Goal: Transaction & Acquisition: Purchase product/service

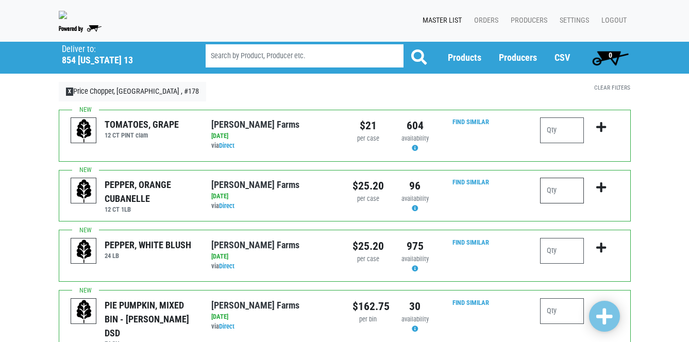
click at [561, 195] on input "number" at bounding box center [562, 191] width 44 height 26
type input "1"
click at [610, 316] on span at bounding box center [604, 317] width 16 height 19
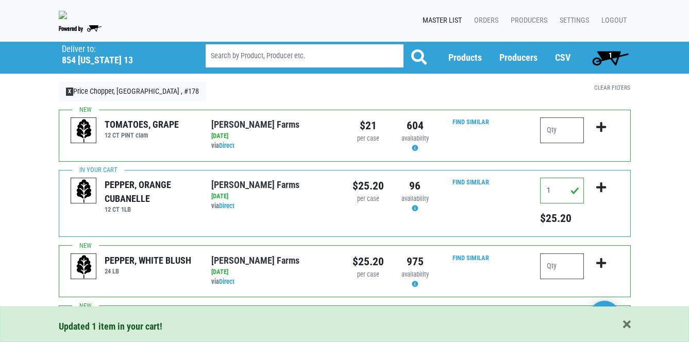
click at [613, 58] on span "1" at bounding box center [611, 57] width 46 height 21
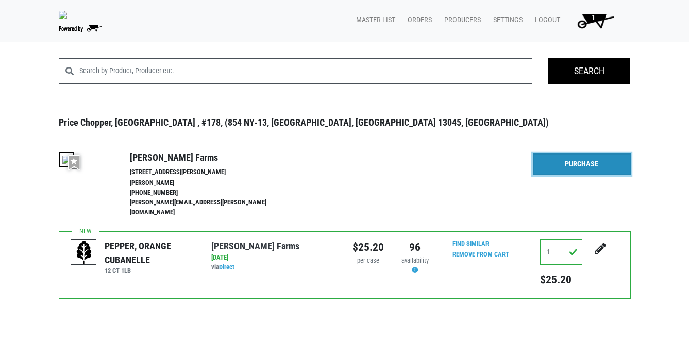
click at [599, 167] on link "Purchase" at bounding box center [582, 165] width 98 height 22
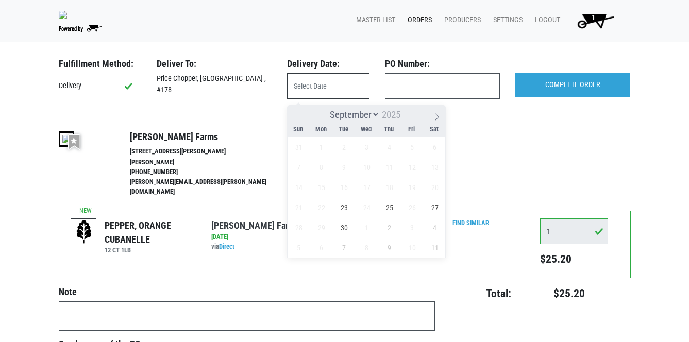
click at [349, 96] on input "text" at bounding box center [328, 86] width 82 height 26
click at [344, 206] on span "23" at bounding box center [344, 207] width 20 height 20
type input "[DATE]"
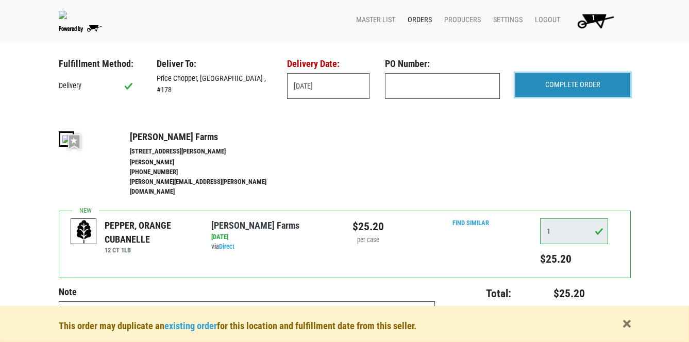
click at [564, 91] on input "COMPLETE ORDER" at bounding box center [572, 85] width 115 height 24
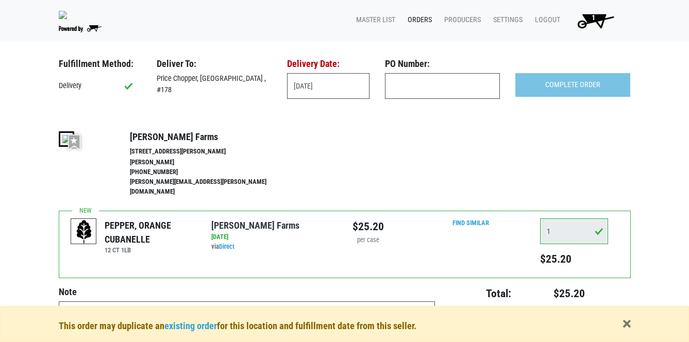
click at [631, 325] on div "This order may duplicate an existing order for this location and fulfillment da…" at bounding box center [345, 326] width 588 height 14
